Goal: Task Accomplishment & Management: Manage account settings

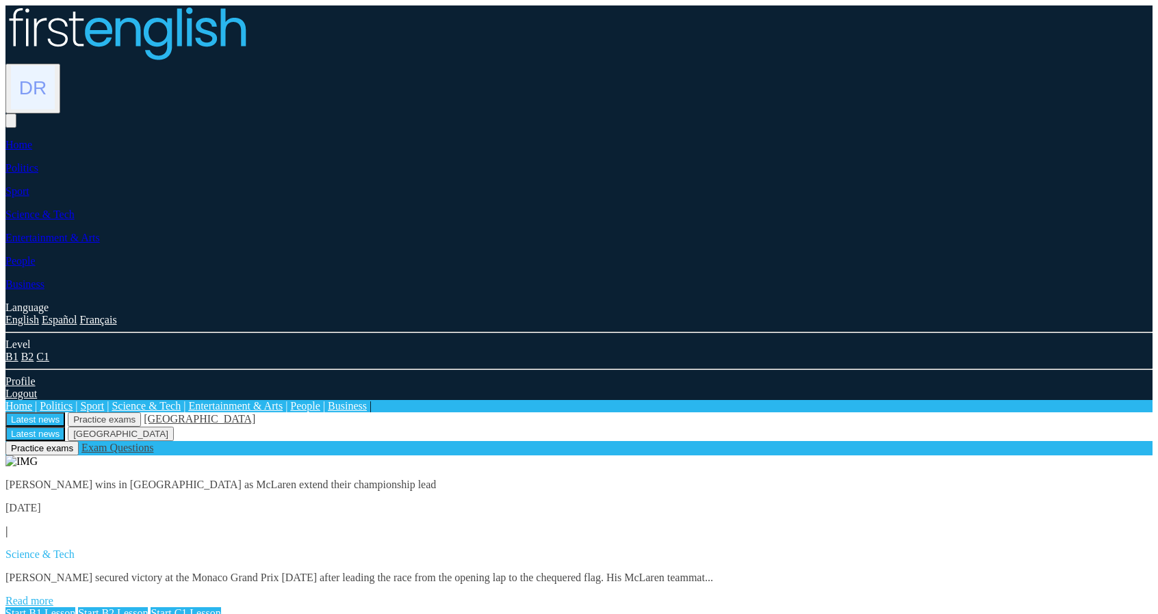
click at [55, 66] on img at bounding box center [33, 88] width 44 height 44
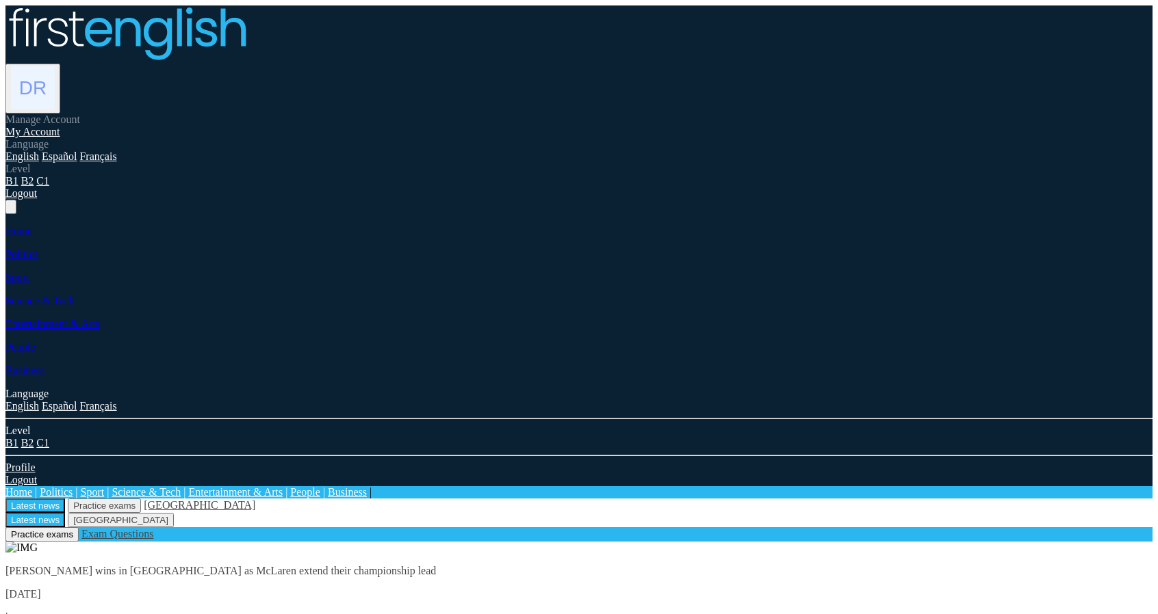
click at [60, 126] on link "My Account" at bounding box center [32, 132] width 55 height 12
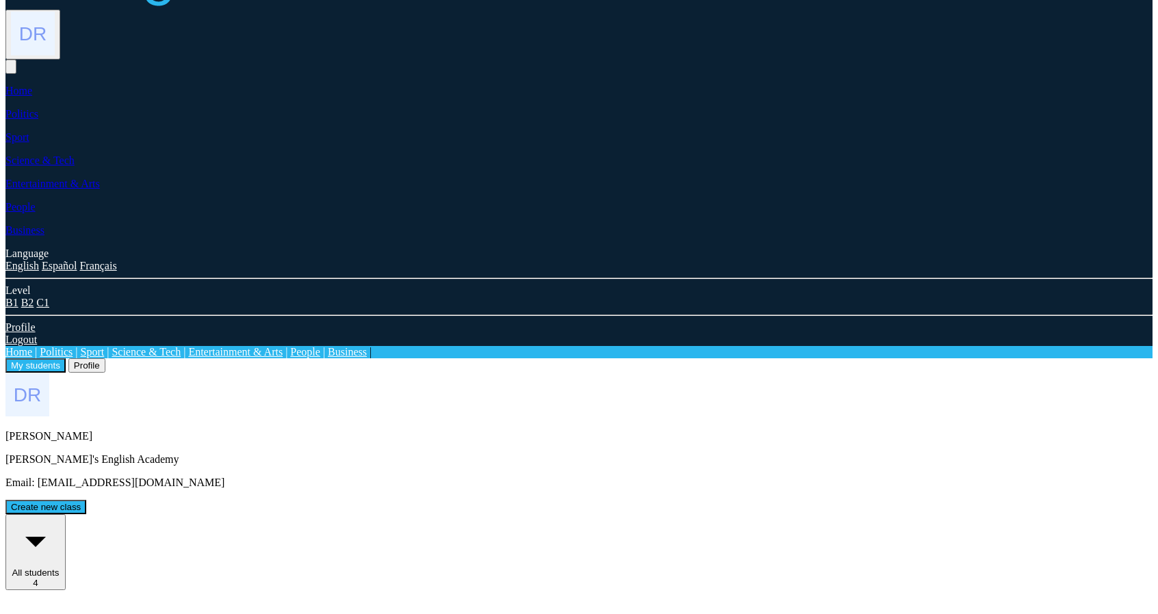
scroll to position [77, 0]
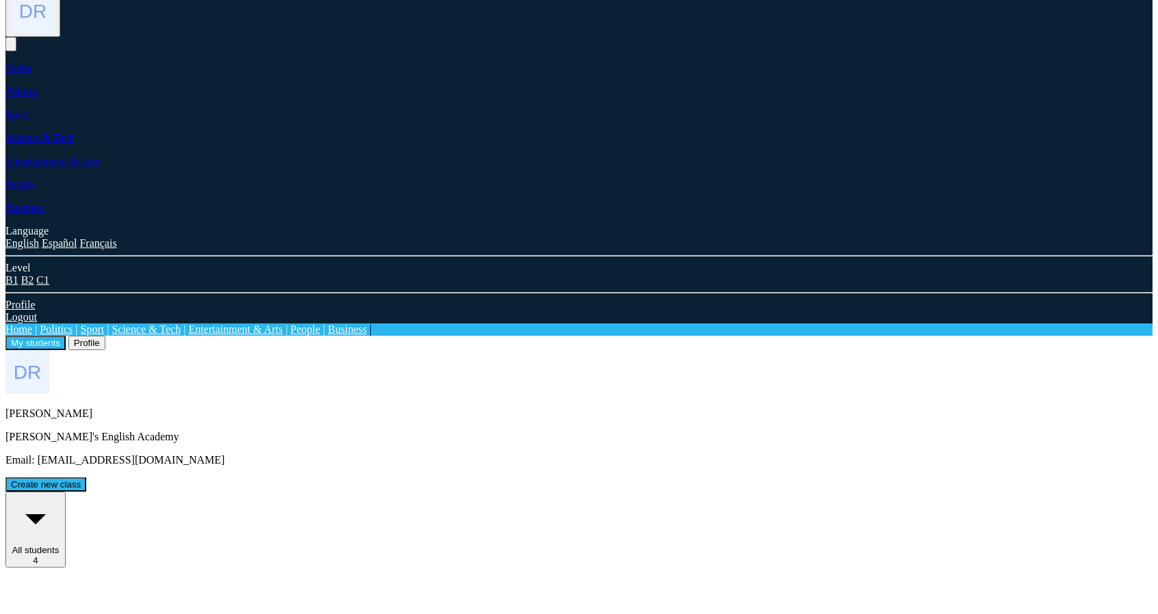
click at [60, 494] on div "All students 4" at bounding box center [35, 530] width 49 height 72
drag, startPoint x: 267, startPoint y: 115, endPoint x: 406, endPoint y: 109, distance: 139.7
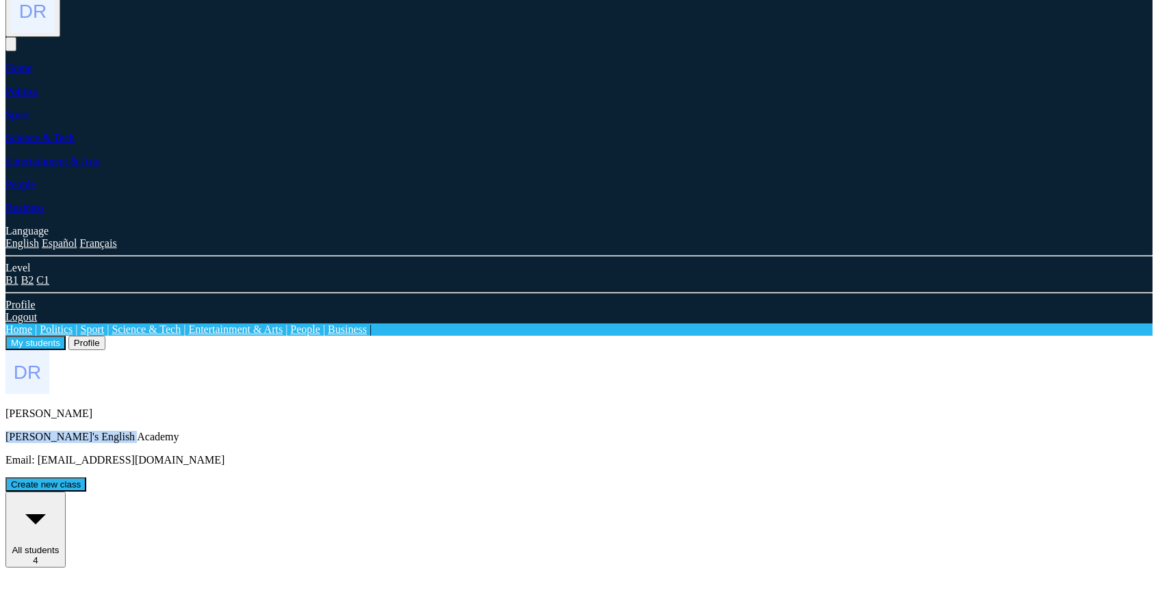
click at [406, 350] on div "Denise Royle Carmen's English Academy Email: neilstorey5+Entyy2TT1@gmail.com" at bounding box center [578, 408] width 1147 height 116
copy p "[PERSON_NAME]'s English Academy"
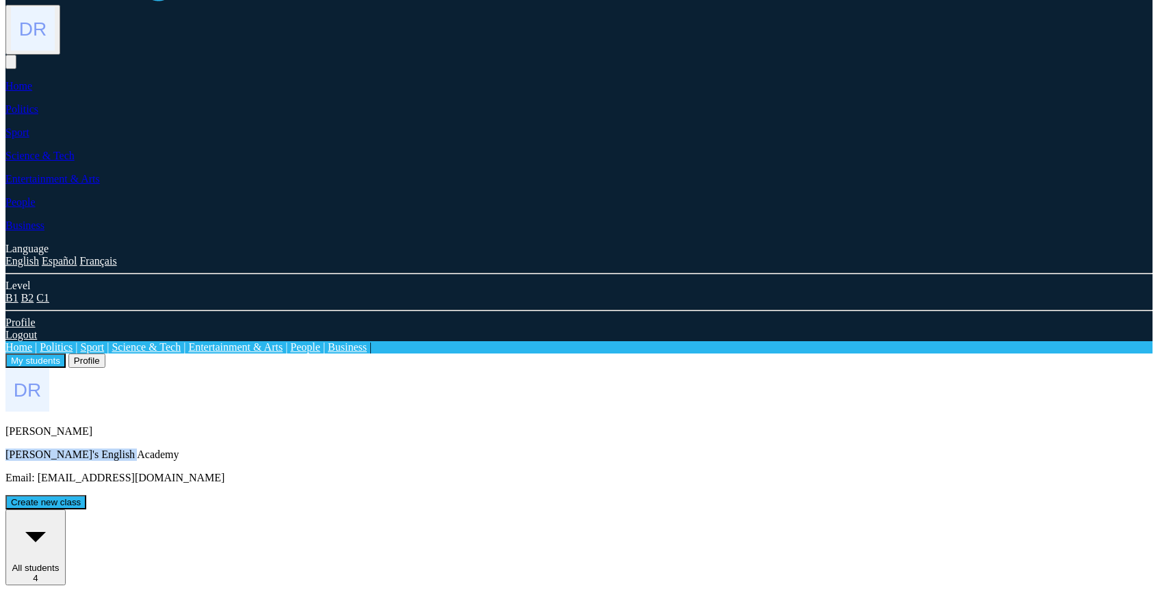
scroll to position [0, 0]
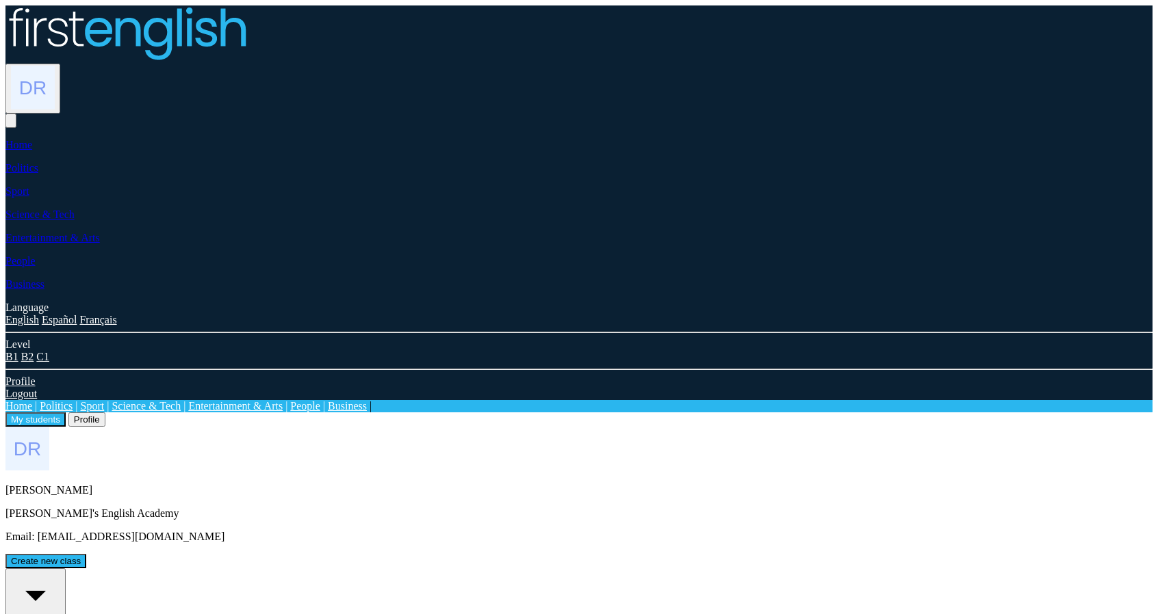
click at [55, 66] on img at bounding box center [33, 88] width 44 height 44
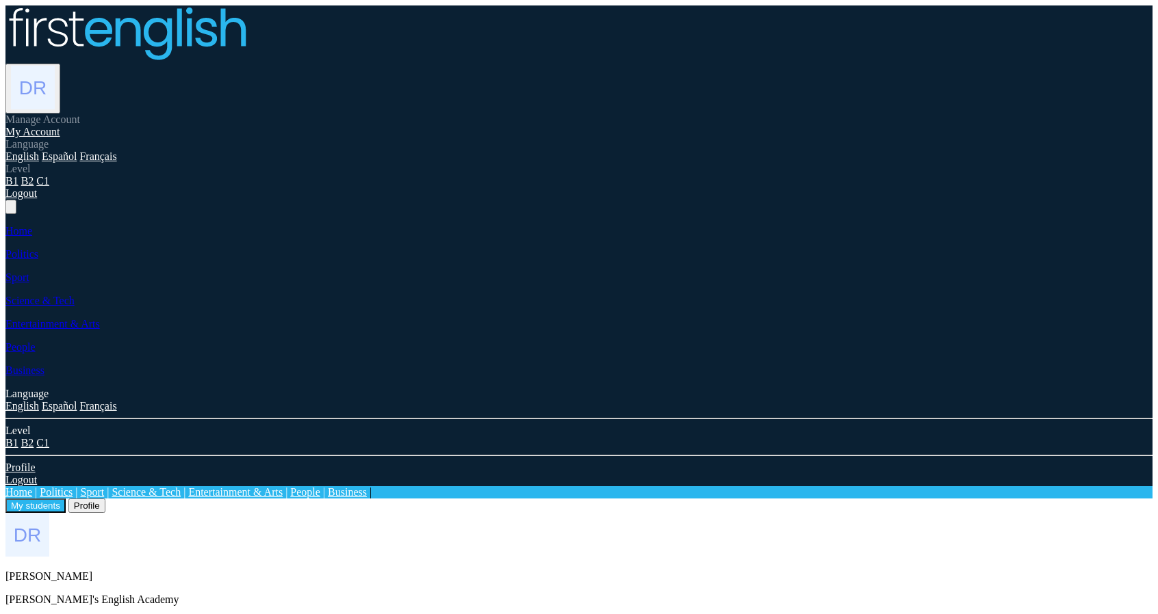
click at [37, 199] on link "Logout" at bounding box center [20, 193] width 31 height 12
